Goal: Find specific page/section: Find specific page/section

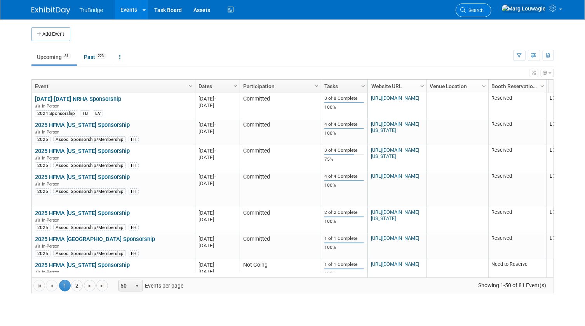
click at [484, 9] on span "Search" at bounding box center [475, 10] width 18 height 6
click at [0, 0] on div "Recently Viewed Events: 2025 AHIMA In-Person [GEOGRAPHIC_DATA], [GEOGRAPHIC_DAT…" at bounding box center [0, 0] width 0 height 0
drag, startPoint x: 502, startPoint y: 9, endPoint x: 493, endPoint y: 30, distance: 23.5
click at [493, 30] on td at bounding box center [299, 34] width 458 height 14
click at [491, 11] on link "Search" at bounding box center [473, 10] width 36 height 14
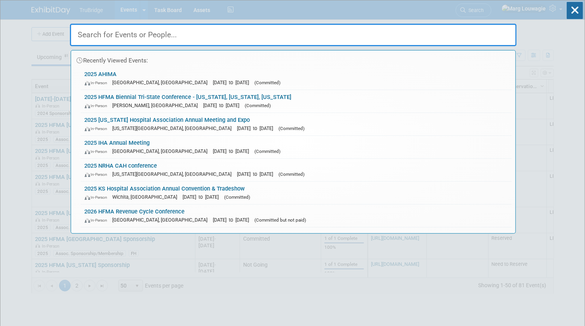
click at [501, 31] on input "text" at bounding box center [293, 35] width 446 height 23
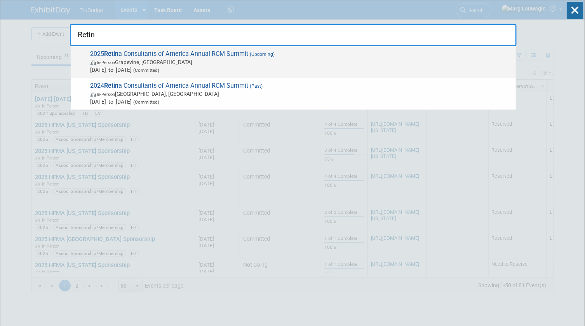
type input "Retin"
click at [263, 60] on span "In-Person Grapevine, TX" at bounding box center [300, 62] width 421 height 8
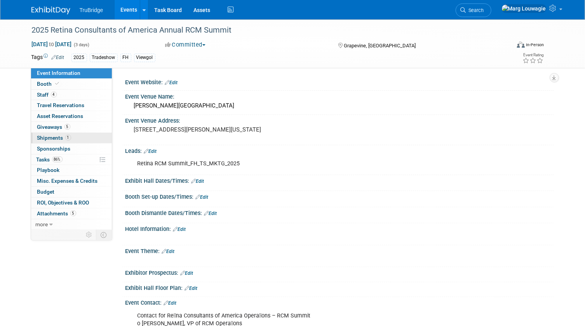
click at [59, 135] on span "Shipments 1" at bounding box center [54, 138] width 34 height 6
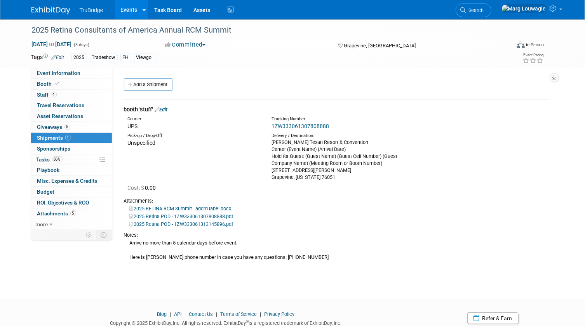
drag, startPoint x: 286, startPoint y: 198, endPoint x: 297, endPoint y: 188, distance: 14.9
click at [297, 188] on div "Cost: $ 0.00" at bounding box center [338, 188] width 420 height 8
click at [358, 187] on div "Cost: $ 0.00" at bounding box center [338, 188] width 420 height 8
